Goal: Transaction & Acquisition: Purchase product/service

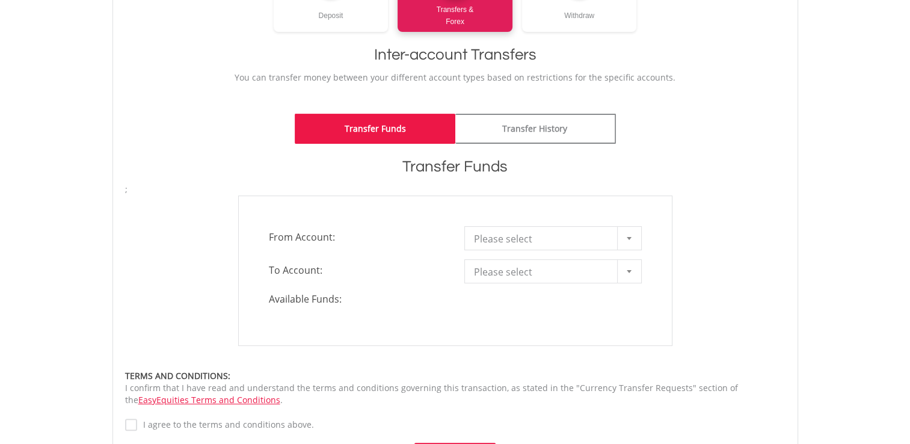
scroll to position [218, 0]
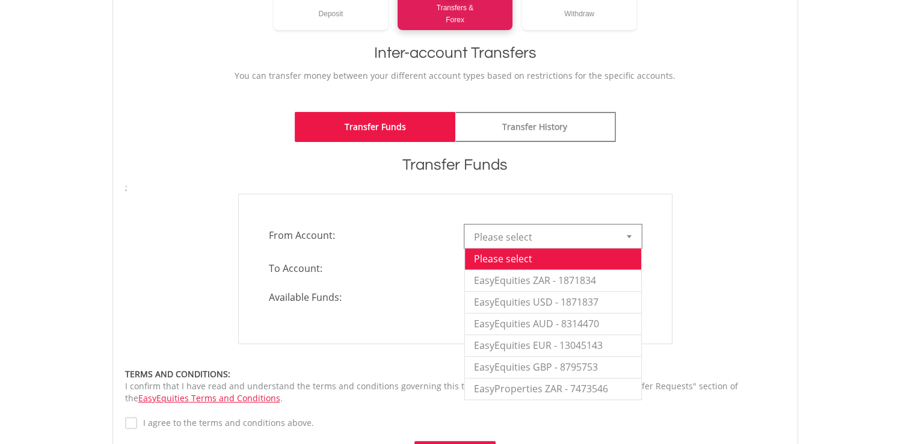
click at [633, 235] on div at bounding box center [629, 236] width 24 height 23
click at [566, 276] on li "EasyEquities ZAR - 1871834" at bounding box center [553, 281] width 176 height 22
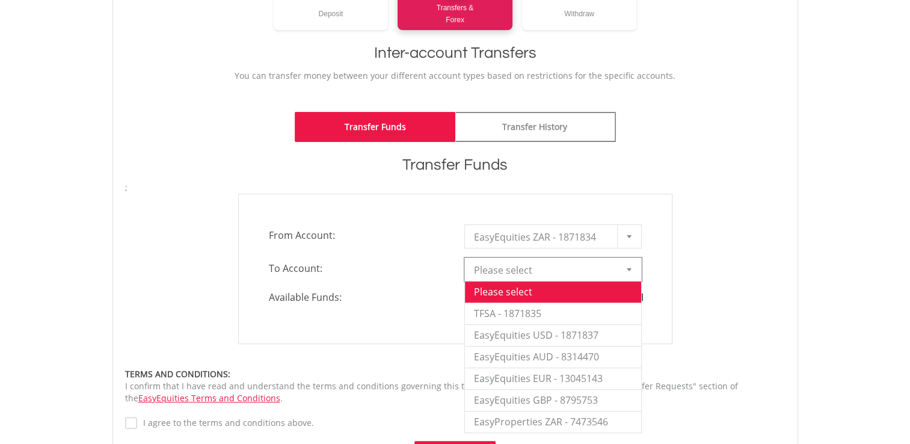
click at [629, 264] on div at bounding box center [629, 269] width 24 height 23
click at [579, 338] on li "EasyEquities USD - 1871837" at bounding box center [553, 335] width 176 height 22
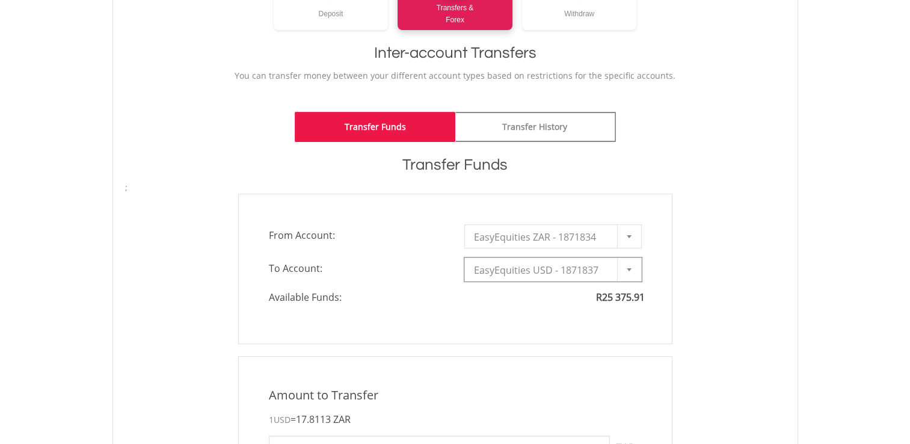
type input "*"
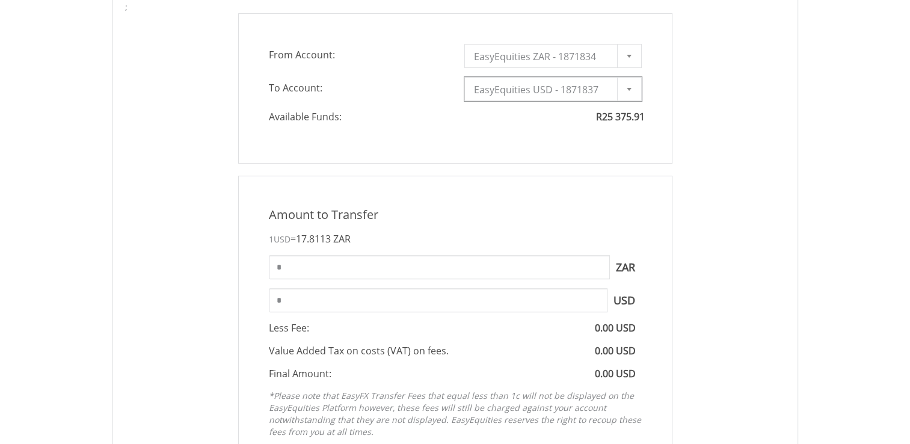
scroll to position [399, 0]
click at [368, 272] on input "*" at bounding box center [439, 266] width 341 height 24
type input "*"
type input "****"
type input "******"
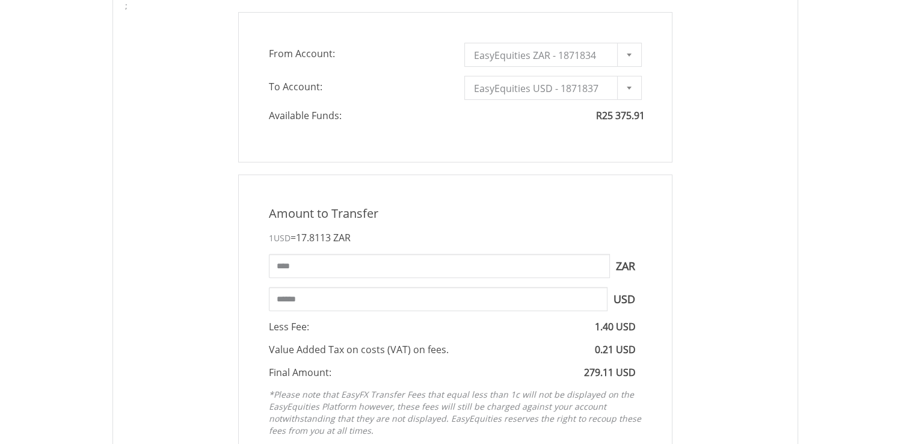
click at [686, 292] on div "Amount to Transfer 1 USD = 17.8113 ZAR **** ZAR You can transfer funds into you…" at bounding box center [455, 323] width 679 height 299
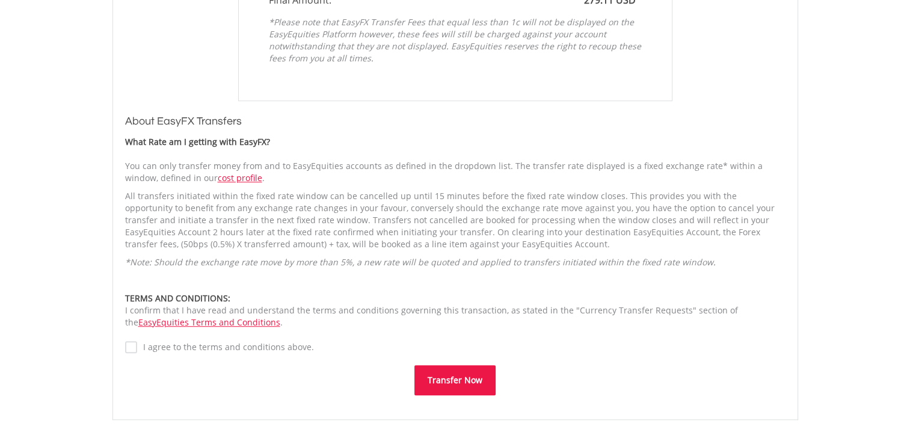
scroll to position [773, 0]
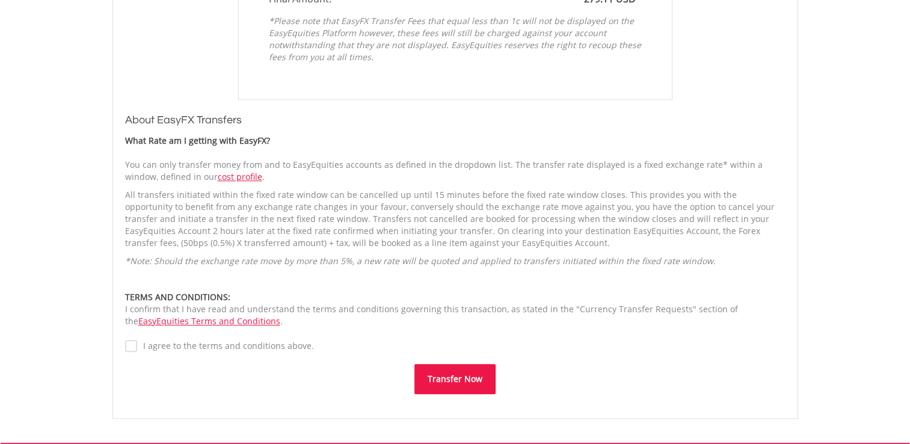
click at [459, 387] on button "Transfer Now" at bounding box center [455, 379] width 81 height 30
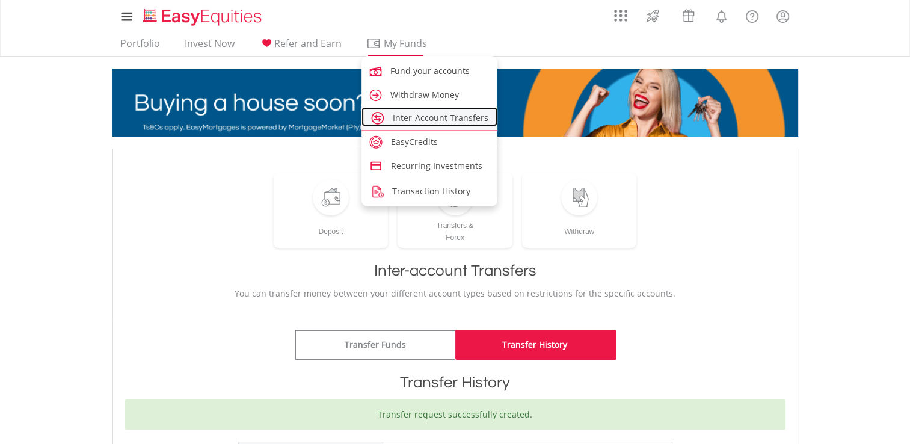
click at [416, 123] on link "Inter-Account Transfers" at bounding box center [430, 116] width 137 height 19
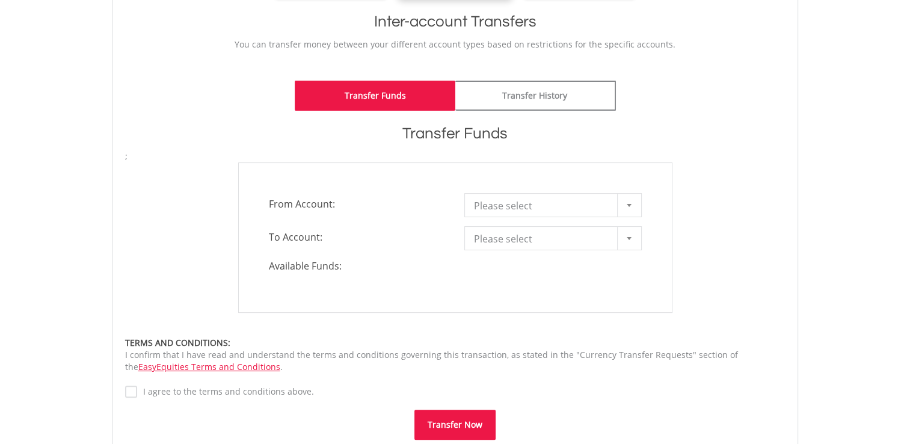
scroll to position [251, 0]
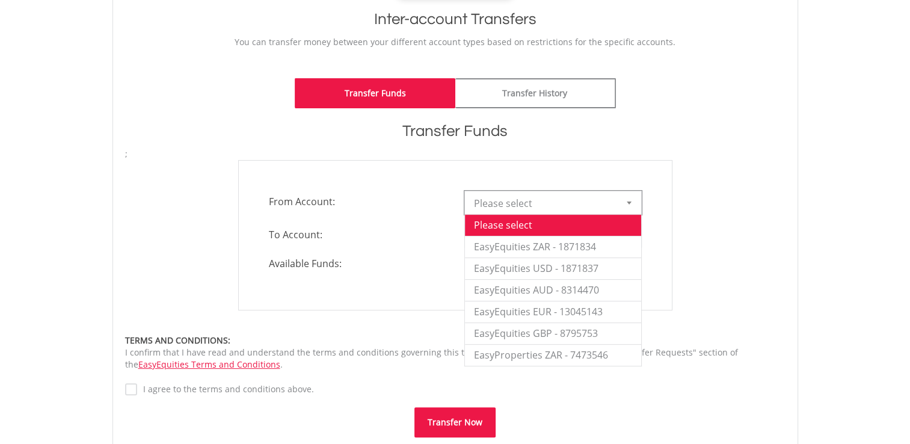
click at [631, 202] on b at bounding box center [629, 203] width 5 height 3
click at [594, 329] on li "EasyEquities GBP - 8795753" at bounding box center [553, 333] width 176 height 22
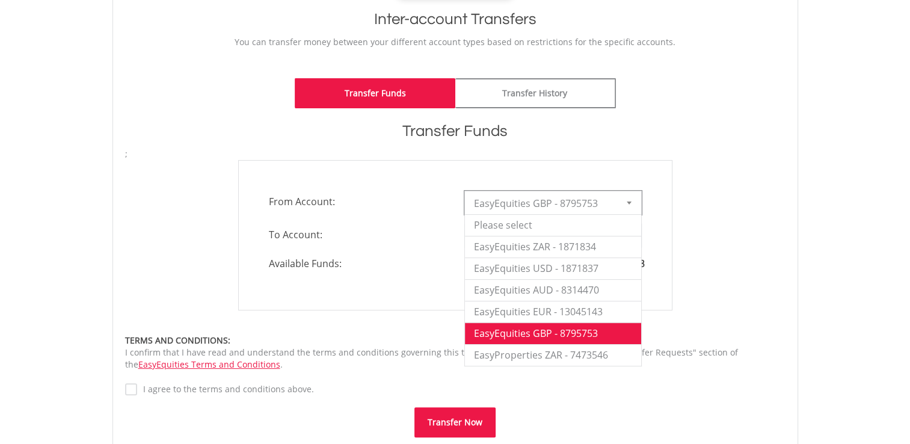
click at [627, 205] on div at bounding box center [629, 202] width 24 height 23
click at [582, 242] on li "EasyEquities ZAR - 1871834" at bounding box center [553, 247] width 176 height 22
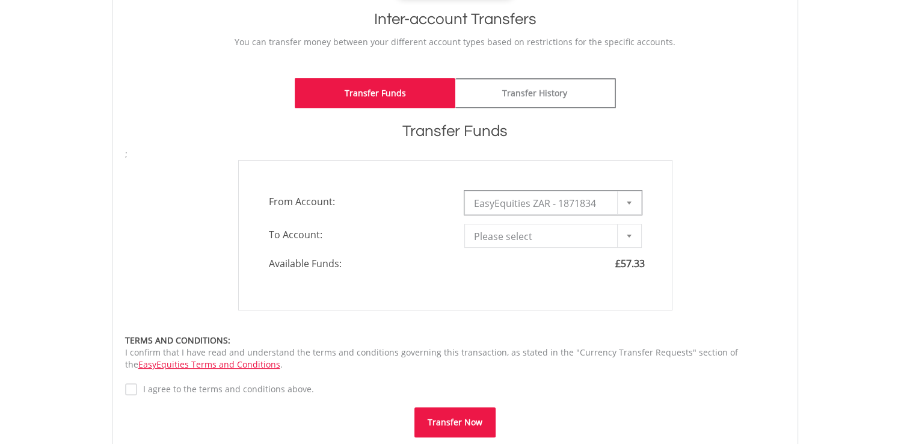
click at [632, 242] on div at bounding box center [629, 235] width 24 height 23
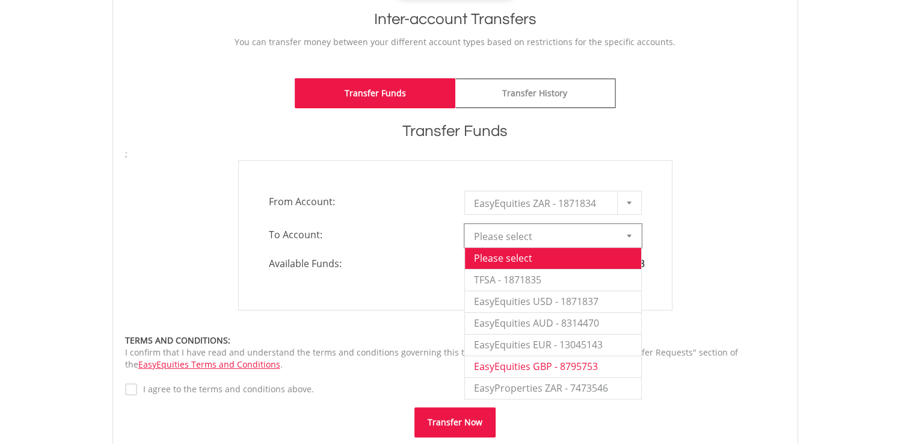
click at [594, 368] on li "EasyEquities GBP - 8795753" at bounding box center [553, 367] width 176 height 22
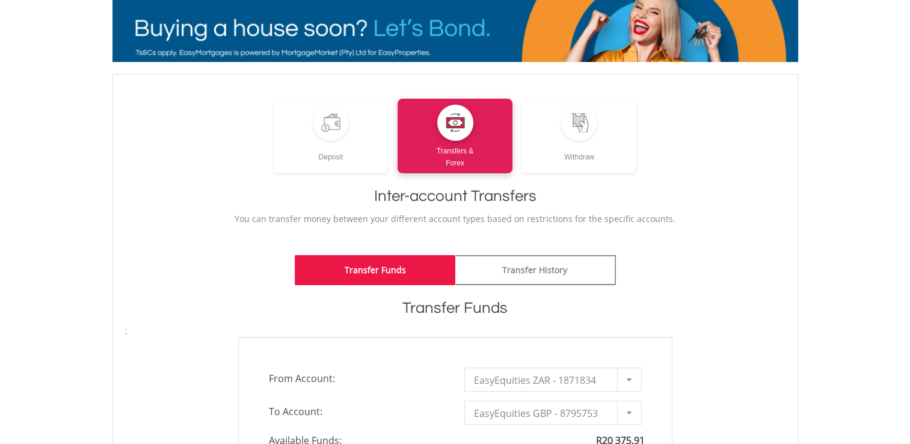
scroll to position [0, 0]
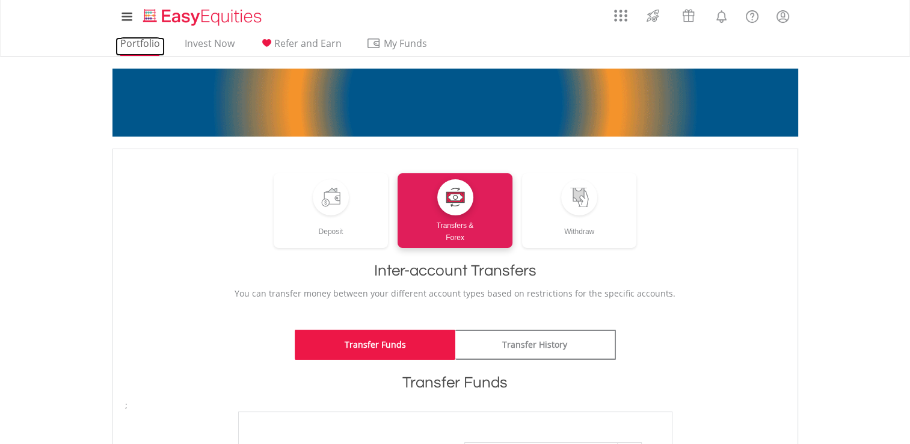
click at [142, 40] on link "Portfolio" at bounding box center [140, 46] width 49 height 19
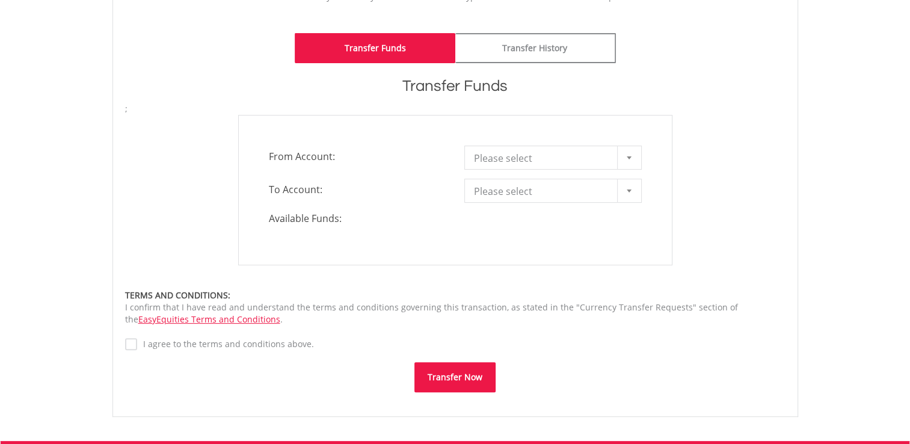
scroll to position [304, 0]
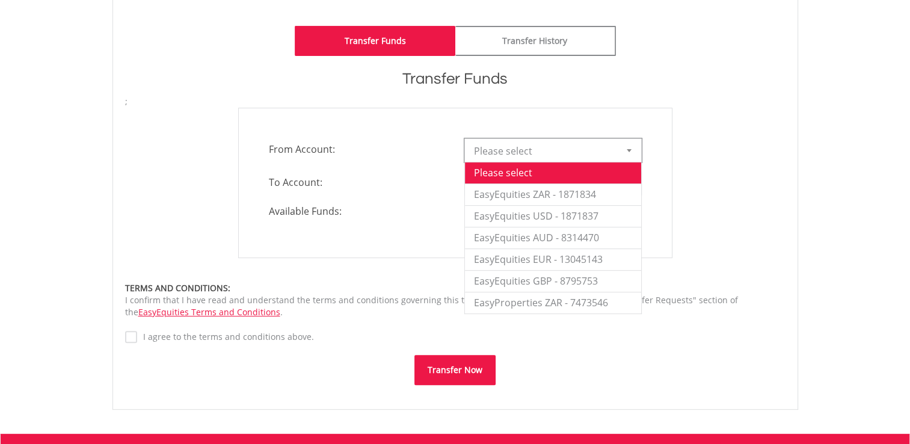
click at [621, 143] on div at bounding box center [629, 150] width 24 height 23
click at [580, 187] on li "EasyEquities ZAR - 1871834" at bounding box center [553, 194] width 176 height 22
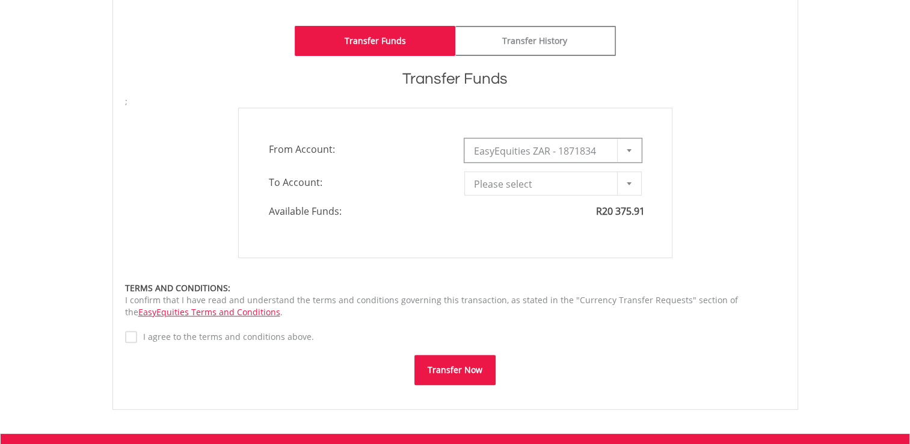
click at [624, 184] on div at bounding box center [629, 183] width 24 height 23
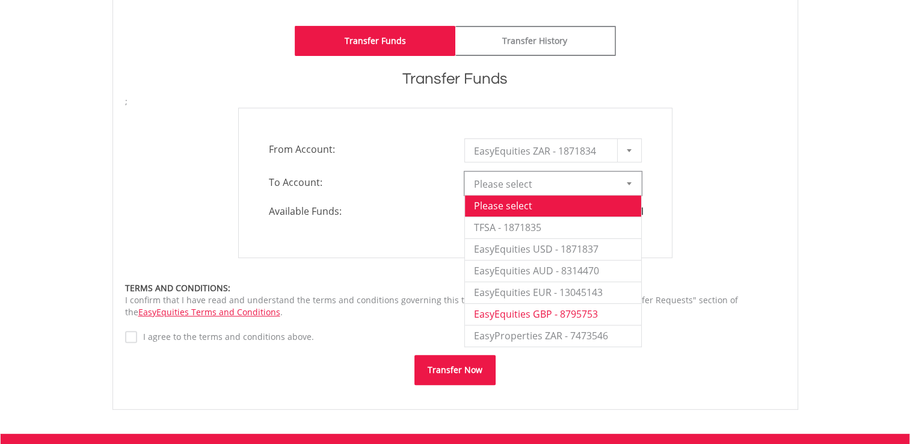
click at [616, 316] on li "EasyEquities GBP - 8795753" at bounding box center [553, 314] width 176 height 22
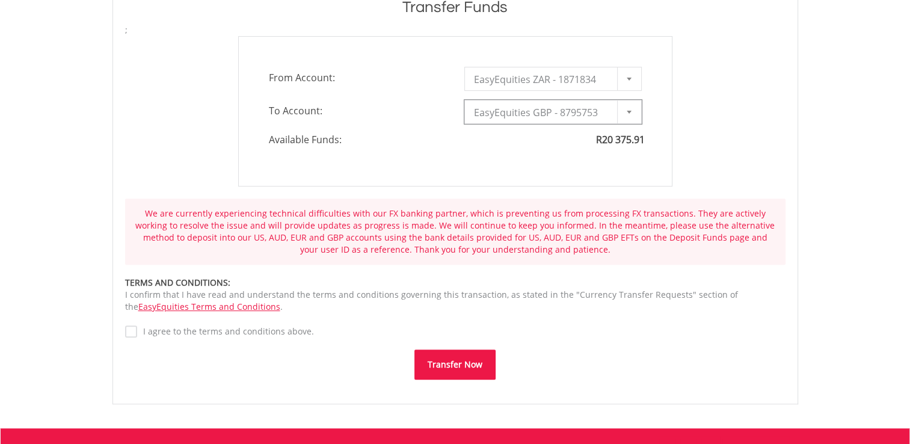
scroll to position [0, 0]
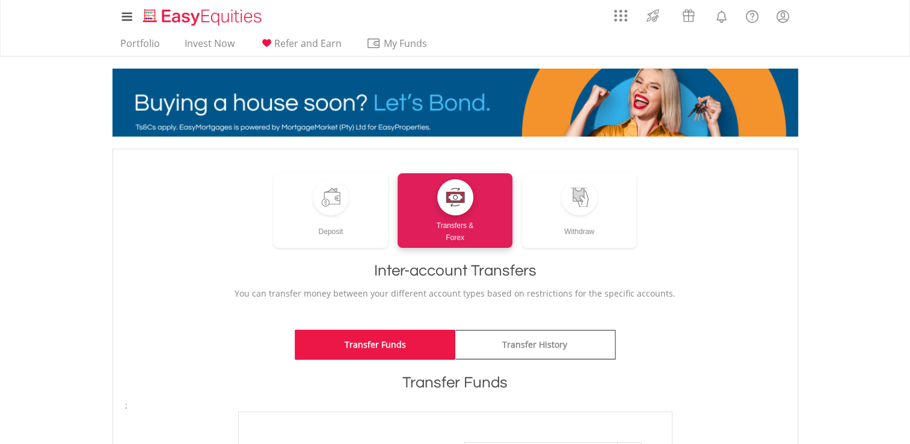
click at [142, 35] on ul "Portfolio Invest Now Refer and Earn My Funds Fund your accounts Withdraw Money …" at bounding box center [278, 44] width 330 height 23
click at [144, 42] on link "Portfolio" at bounding box center [140, 46] width 49 height 19
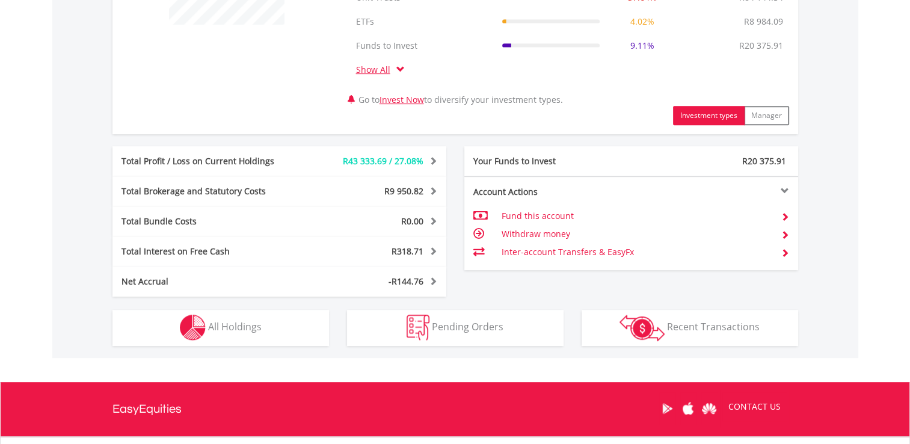
scroll to position [560, 0]
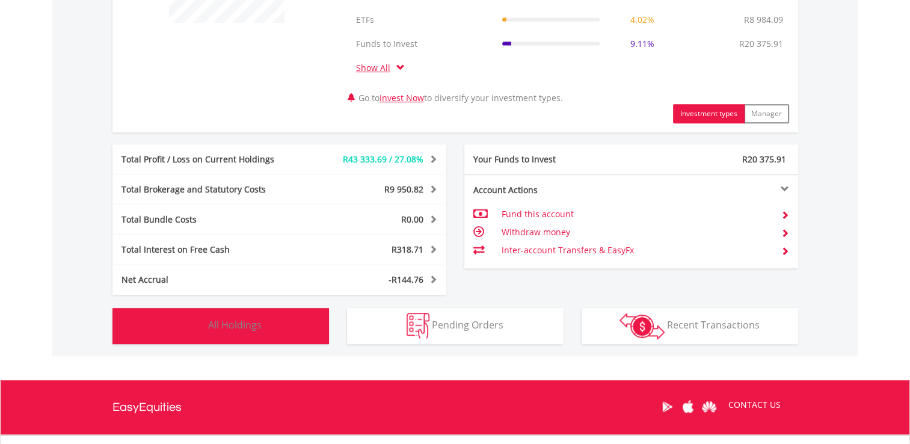
click at [286, 327] on button "Holdings All Holdings" at bounding box center [221, 326] width 217 height 36
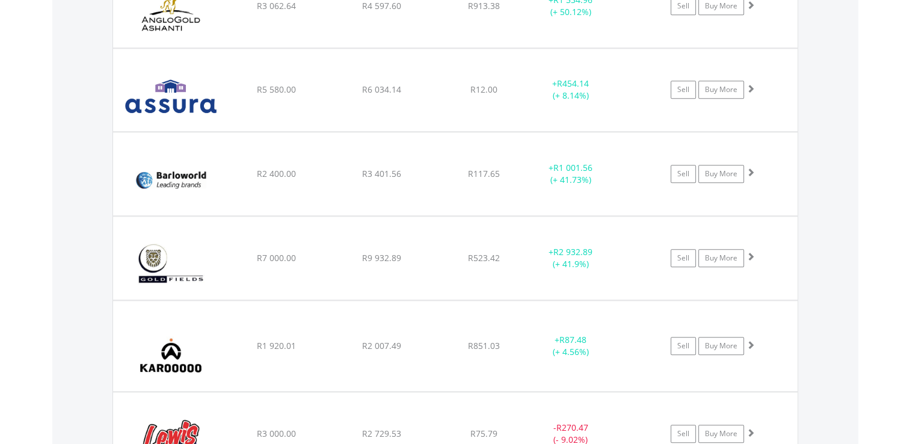
scroll to position [1208, 0]
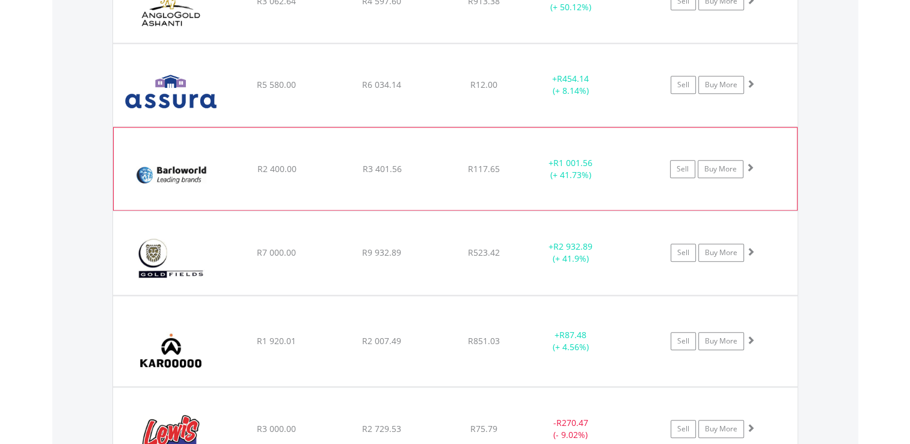
click at [750, 167] on span at bounding box center [750, 167] width 8 height 8
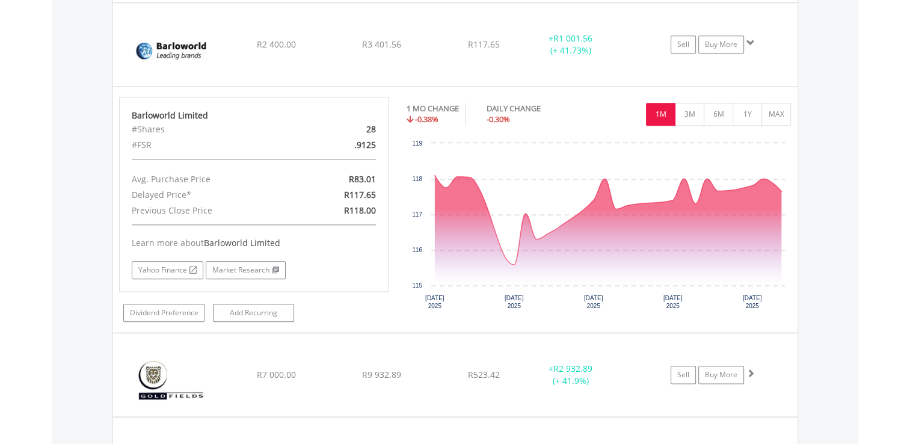
scroll to position [1350, 0]
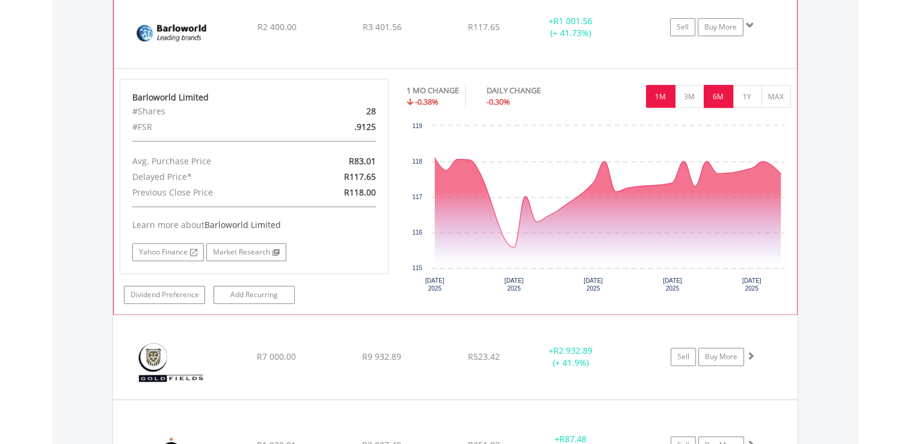
click at [721, 99] on button "6M" at bounding box center [718, 96] width 29 height 23
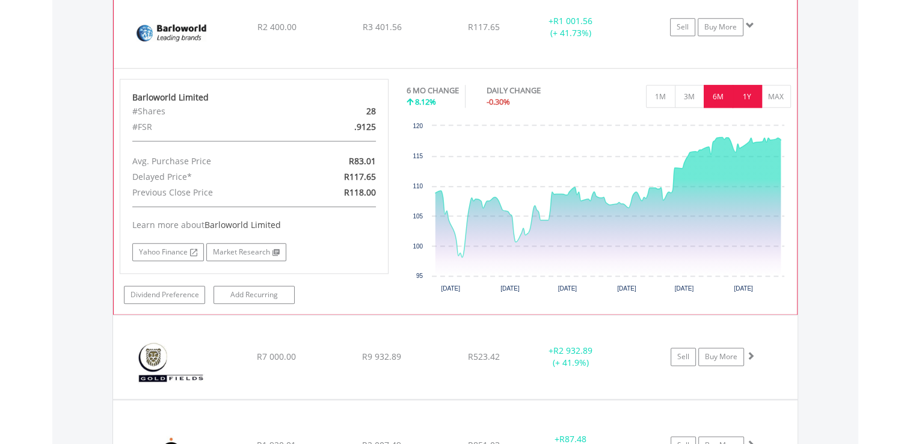
click at [751, 101] on button "1Y" at bounding box center [747, 96] width 29 height 23
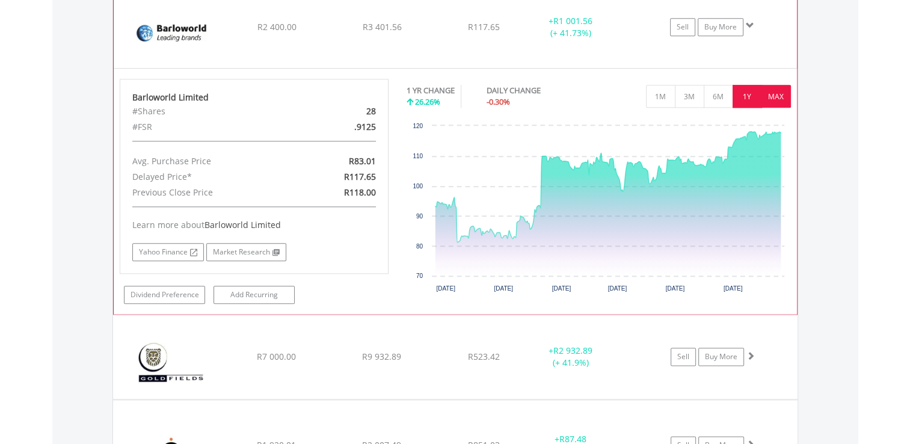
click at [771, 98] on button "MAX" at bounding box center [776, 96] width 29 height 23
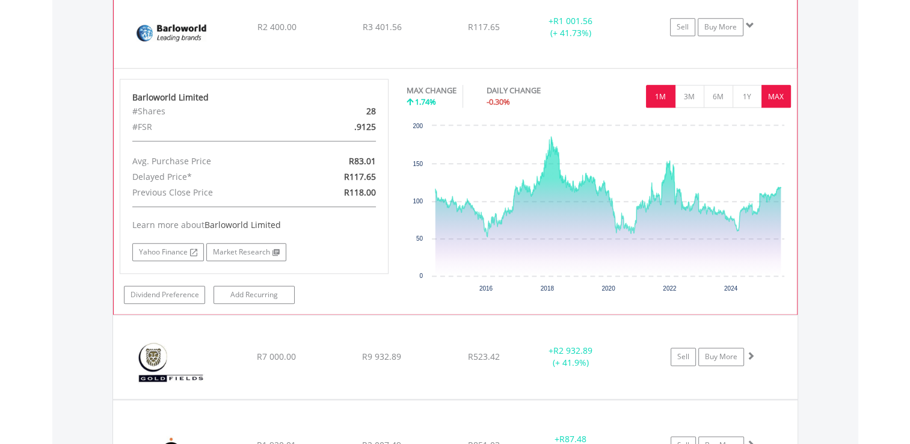
click at [665, 90] on button "1M" at bounding box center [660, 96] width 29 height 23
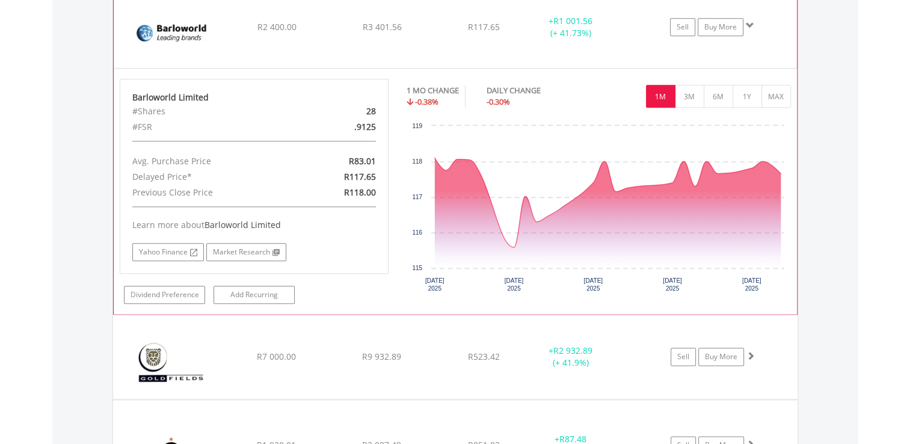
click at [751, 22] on span at bounding box center [750, 25] width 8 height 8
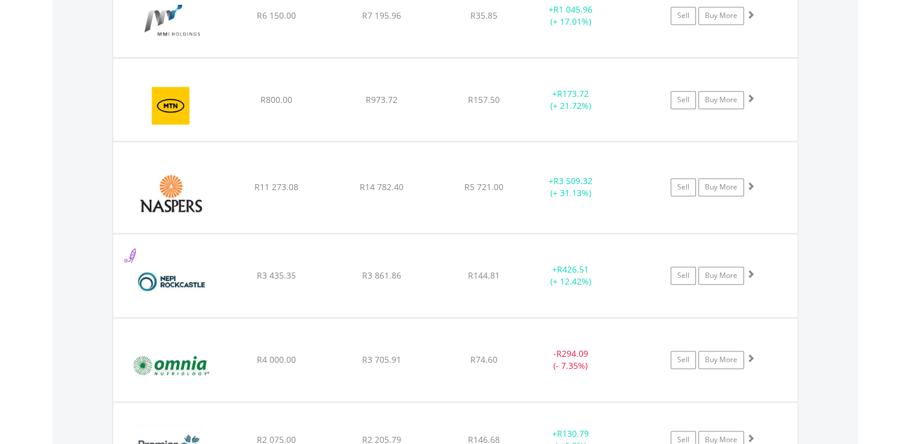
scroll to position [1722, 0]
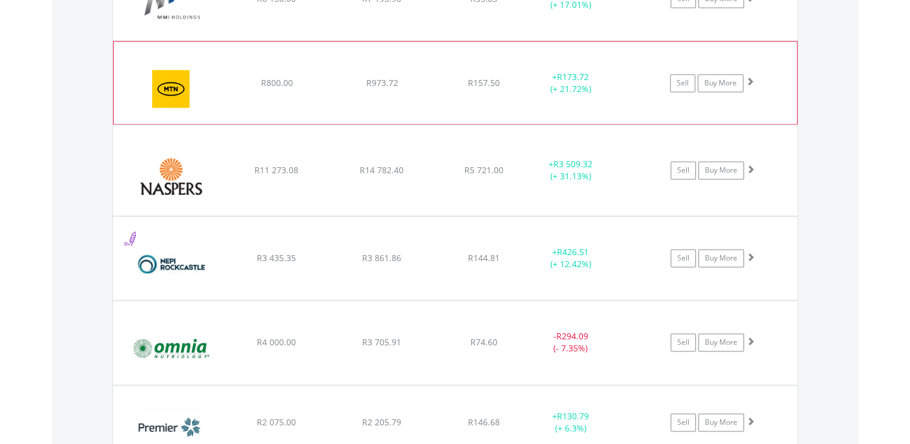
click at [748, 77] on span at bounding box center [750, 81] width 8 height 8
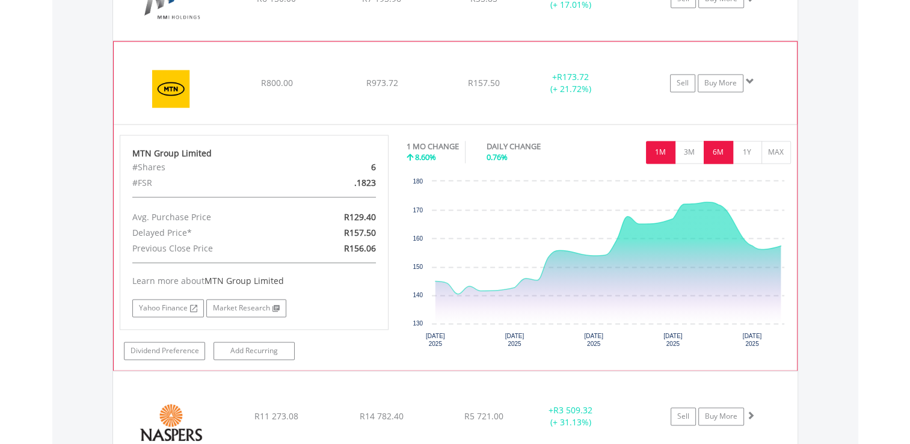
click at [713, 144] on button "6M" at bounding box center [718, 152] width 29 height 23
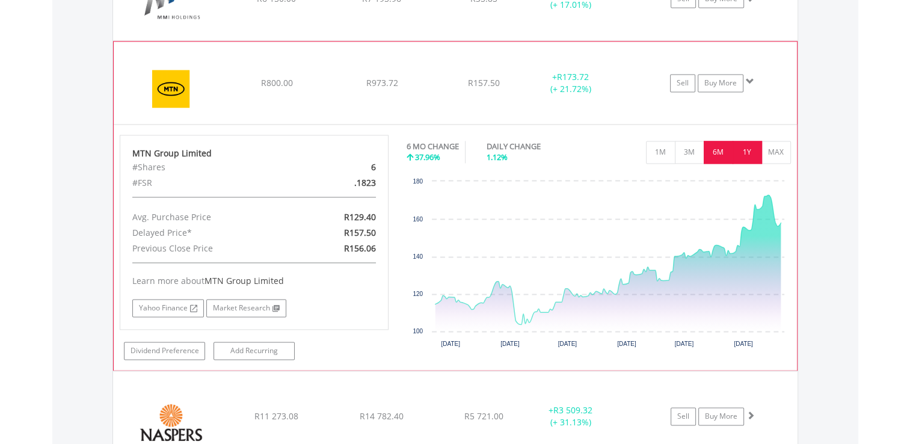
click at [738, 150] on button "1Y" at bounding box center [747, 152] width 29 height 23
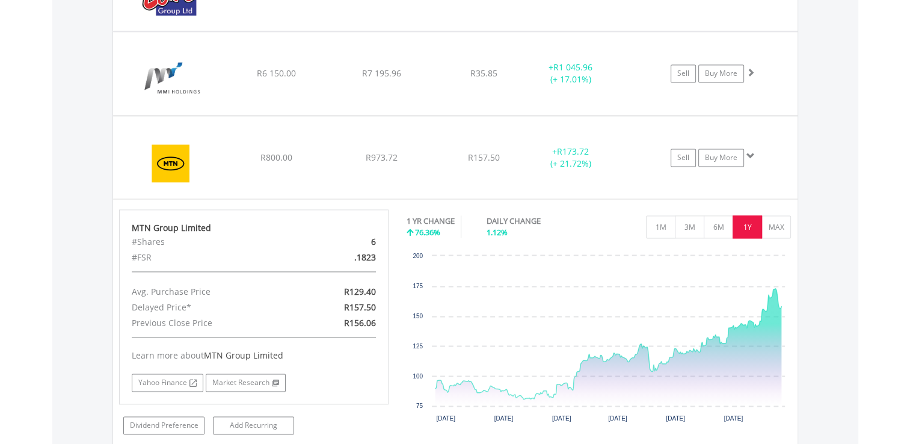
scroll to position [1616, 0]
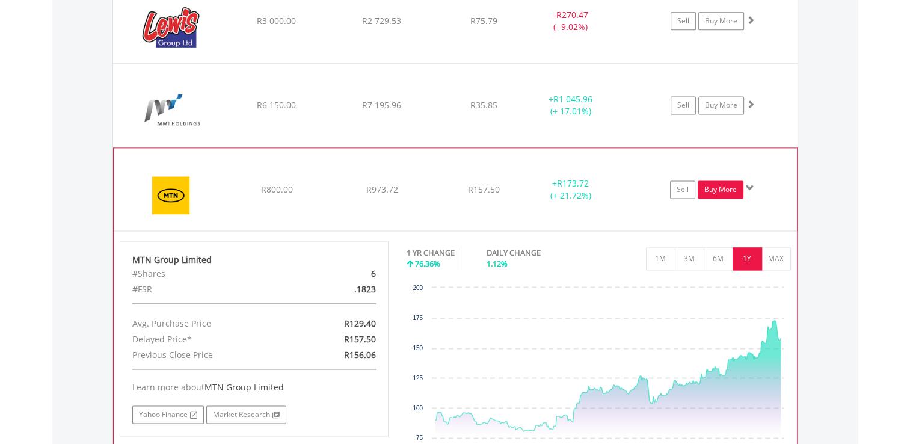
click at [729, 187] on link "Buy More" at bounding box center [721, 189] width 46 height 18
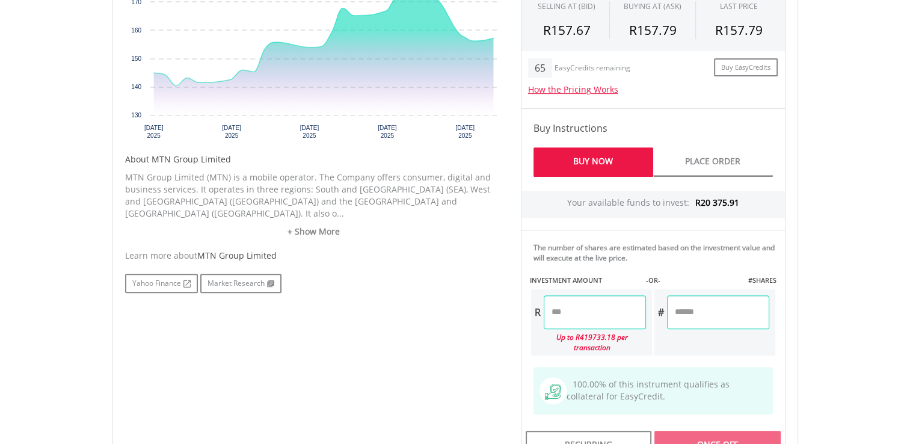
scroll to position [493, 0]
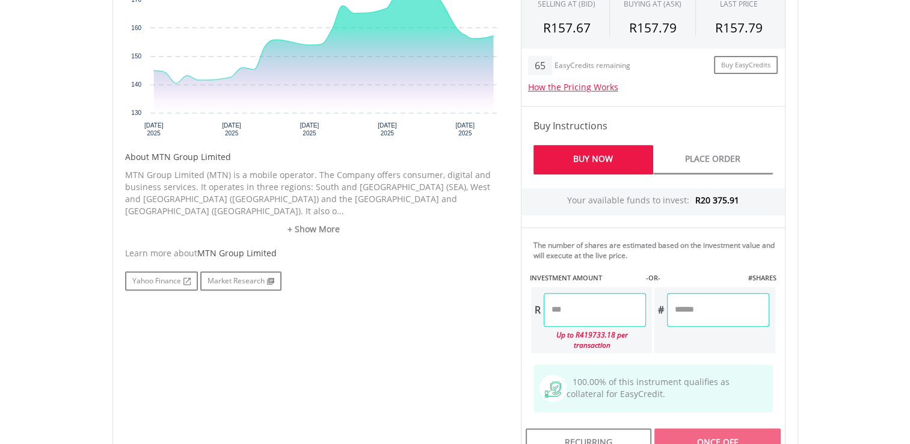
click at [590, 301] on input "number" at bounding box center [595, 310] width 102 height 34
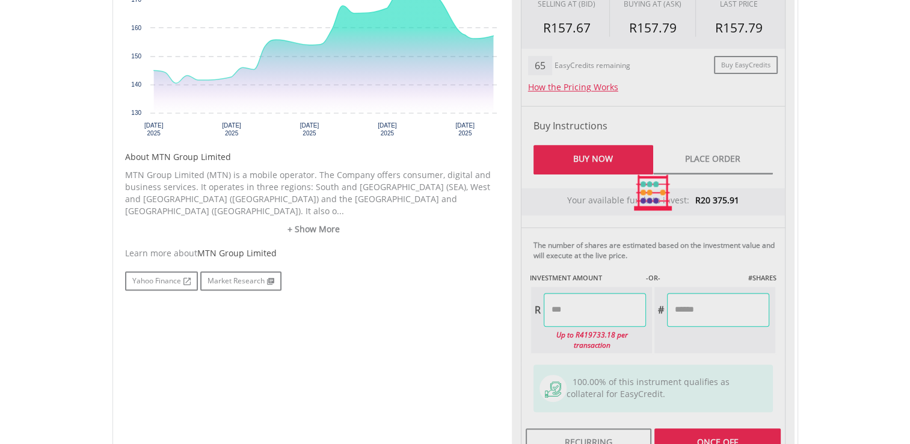
type input "*******"
click at [681, 418] on div "Last Updated Price: 15-min. Delay* Price Update Cost: 2 Credits Request A Price…" at bounding box center [653, 192] width 283 height 537
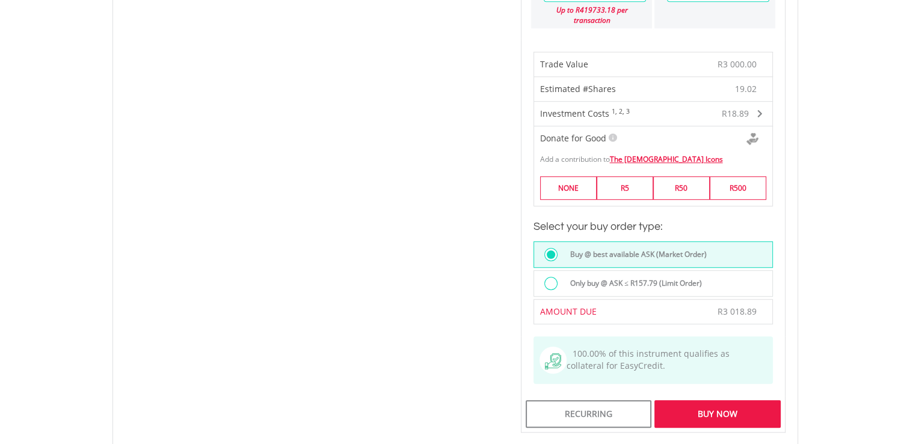
scroll to position [821, 0]
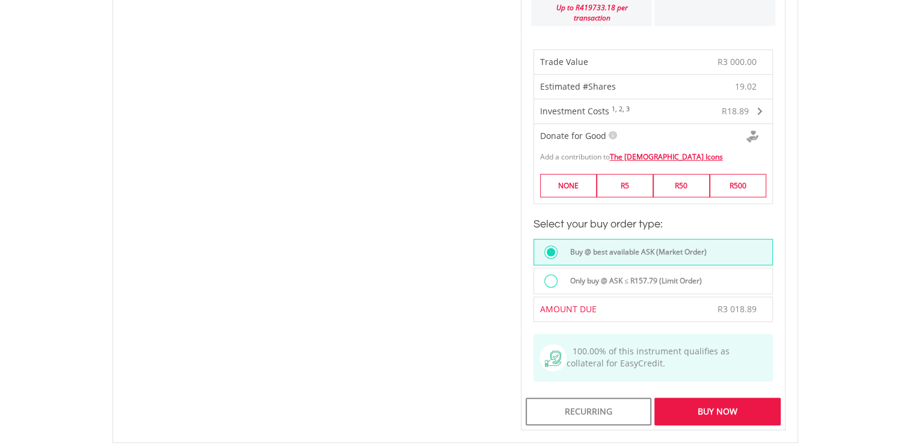
click at [744, 398] on div "Buy Now" at bounding box center [718, 412] width 126 height 28
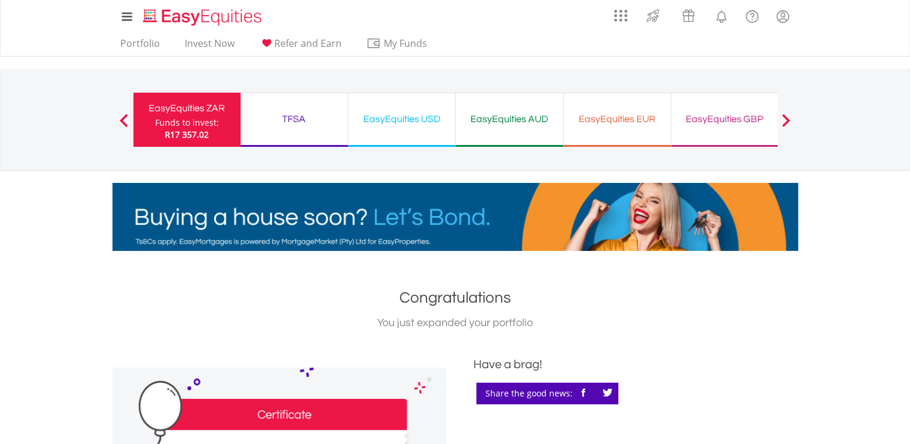
click at [215, 108] on div "EasyEquities ZAR" at bounding box center [187, 108] width 93 height 17
